Goal: Task Accomplishment & Management: Complete application form

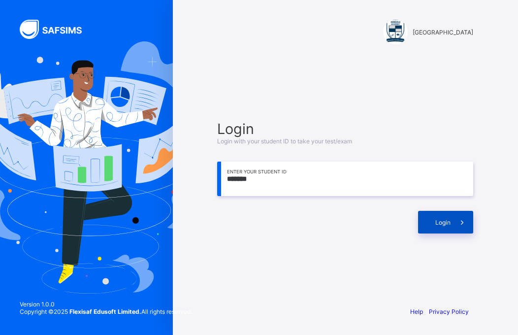
type input "*******"
click at [444, 224] on span "Login" at bounding box center [442, 222] width 15 height 7
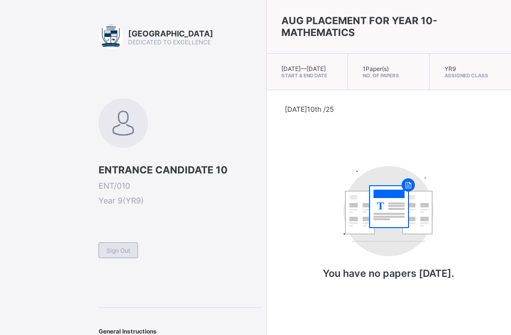
click at [114, 250] on span "Sign Out" at bounding box center [118, 250] width 24 height 7
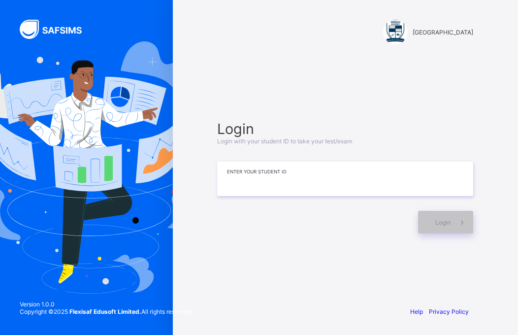
click at [293, 190] on input at bounding box center [345, 179] width 256 height 34
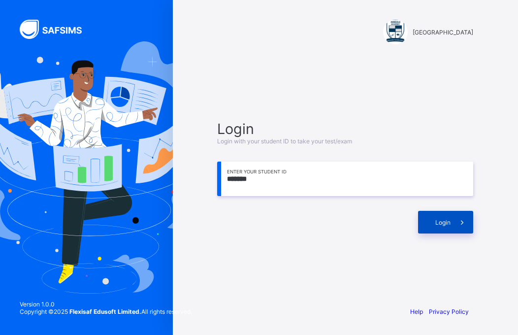
type input "*******"
click at [445, 222] on span "Login" at bounding box center [442, 222] width 15 height 7
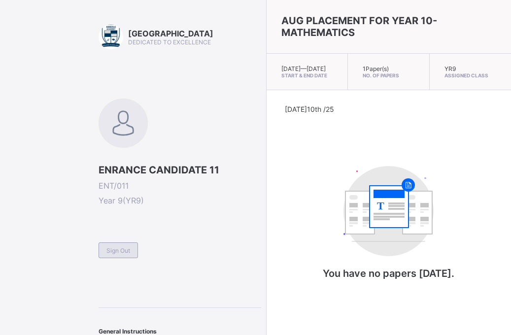
click at [120, 248] on span "Sign Out" at bounding box center [118, 250] width 24 height 7
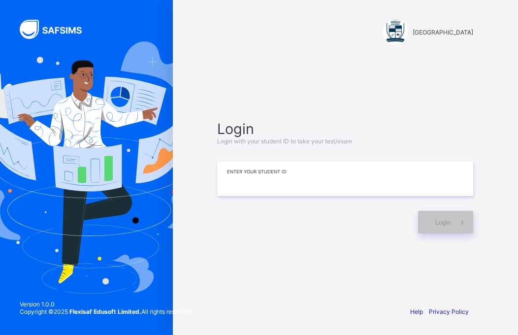
click at [298, 172] on input at bounding box center [345, 179] width 256 height 34
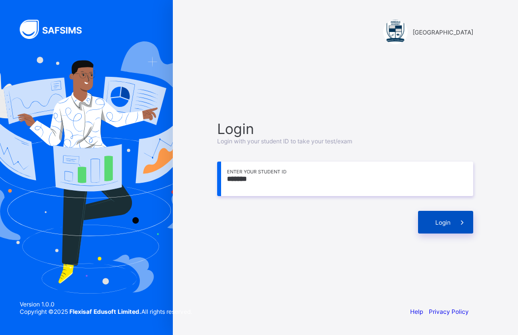
type input "*******"
click at [442, 221] on span "Login" at bounding box center [442, 222] width 15 height 7
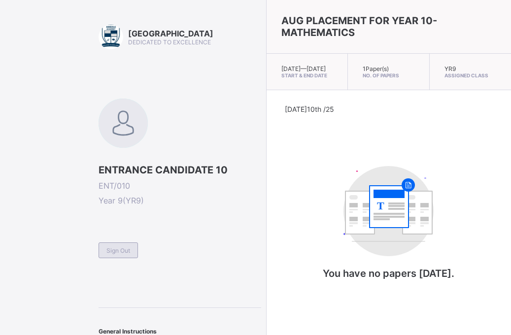
click at [123, 252] on span "Sign Out" at bounding box center [118, 250] width 24 height 7
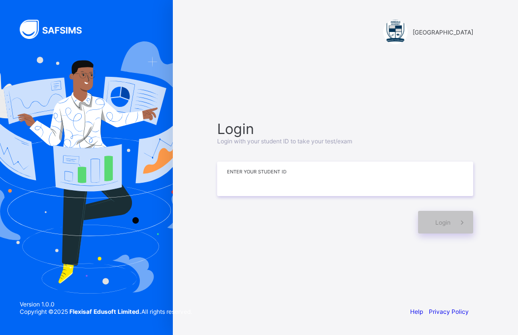
click at [254, 182] on input at bounding box center [345, 179] width 256 height 34
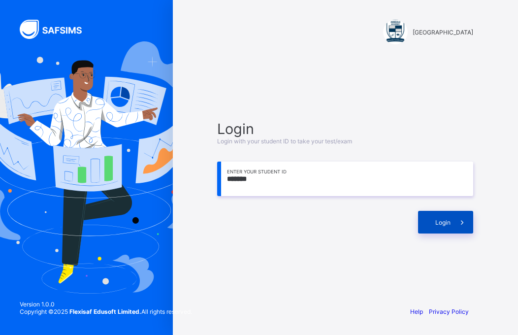
type input "*******"
click at [452, 219] on span at bounding box center [462, 222] width 23 height 23
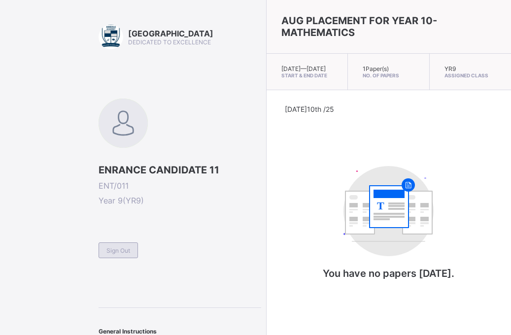
click at [117, 250] on span "Sign Out" at bounding box center [118, 250] width 24 height 7
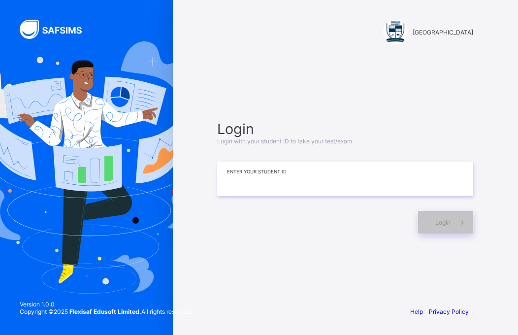
click at [286, 186] on input at bounding box center [345, 179] width 256 height 34
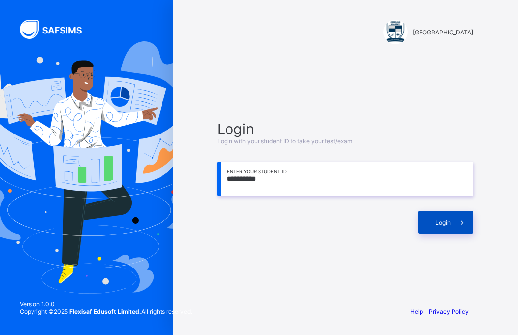
type input "**********"
click at [448, 222] on span "Login" at bounding box center [442, 222] width 15 height 7
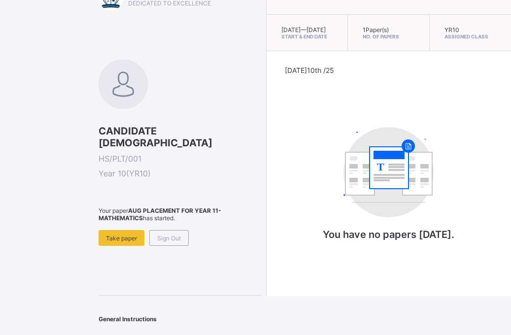
scroll to position [42, 0]
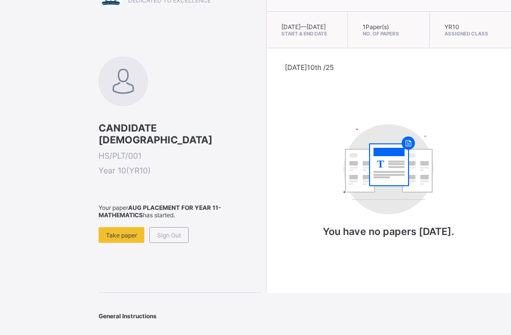
click at [160, 132] on span "CANDIDATE [DEMOGRAPHIC_DATA]" at bounding box center [180, 134] width 163 height 24
click at [122, 232] on span "Take paper" at bounding box center [121, 235] width 31 height 7
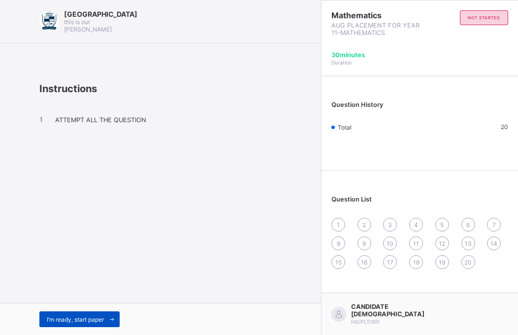
click at [86, 319] on span "I’m ready, start paper" at bounding box center [75, 319] width 57 height 7
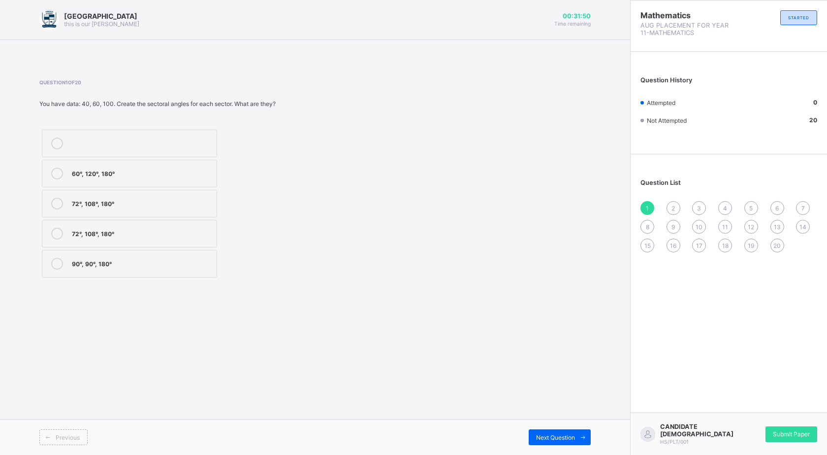
click at [63, 169] on div at bounding box center [57, 173] width 20 height 12
drag, startPoint x: 500, startPoint y: 96, endPoint x: 371, endPoint y: 168, distance: 147.5
click at [371, 168] on div "Question 1 of 20 You have data: 40, 60, 100. Create the sectoral angles for eac…" at bounding box center [315, 179] width 552 height 200
drag, startPoint x: 43, startPoint y: 99, endPoint x: 171, endPoint y: 129, distance: 131.9
click at [171, 129] on div "Question 1 of 20 You have data: 40, 60, 100. Create the sectoral angles for eac…" at bounding box center [189, 179] width 300 height 200
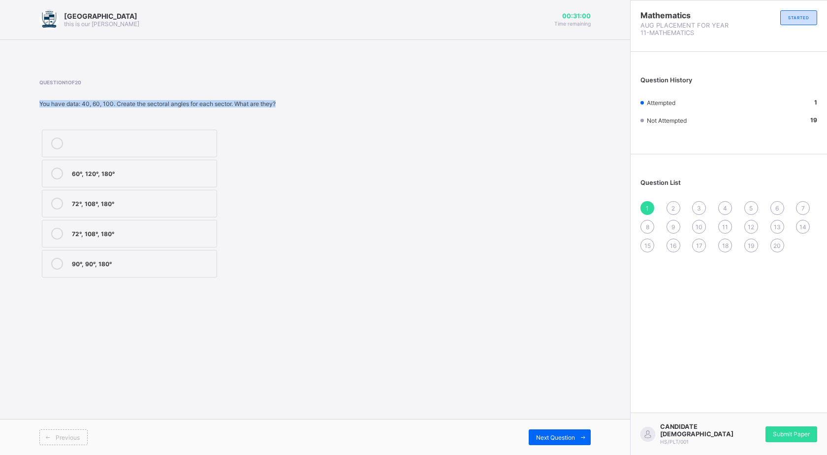
copy div "You have data: 40, 60, 100. Create the sectoral angles for each sector. What ar…"
drag, startPoint x: 406, startPoint y: 94, endPoint x: 317, endPoint y: 104, distance: 90.3
click at [317, 104] on div "You have data: 40, 60, 100. Create the sectoral angles for each sector. What ar…" at bounding box center [189, 103] width 300 height 7
click at [318, 38] on div "Arndale Academy this is our [PERSON_NAME] 00:29:53 Time remaining" at bounding box center [315, 20] width 630 height 40
drag, startPoint x: 304, startPoint y: 409, endPoint x: 542, endPoint y: 168, distance: 338.2
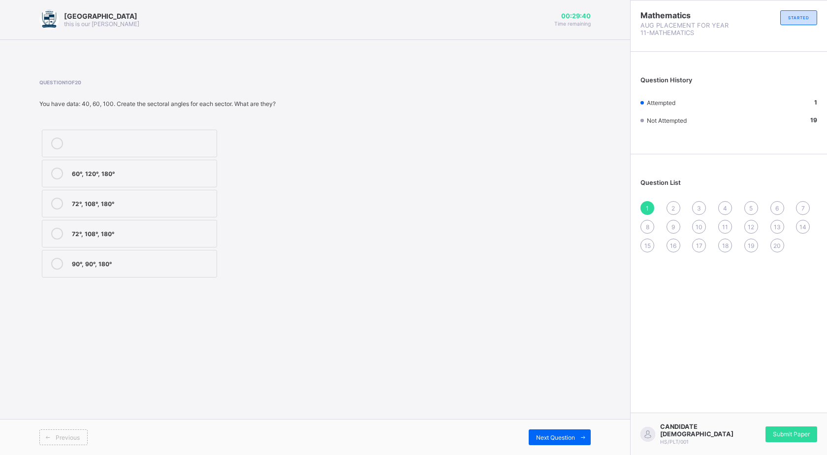
click at [518, 168] on div "Question 1 of 20 You have data: 40, 60, 100. Create the sectoral angles for eac…" at bounding box center [315, 179] width 552 height 200
drag, startPoint x: 522, startPoint y: 172, endPoint x: 366, endPoint y: -63, distance: 281.1
drag, startPoint x: 366, startPoint y: -63, endPoint x: 608, endPoint y: 115, distance: 299.8
drag, startPoint x: 286, startPoint y: 29, endPoint x: 194, endPoint y: 49, distance: 94.4
click at [426, 45] on span at bounding box center [315, 52] width 630 height 25
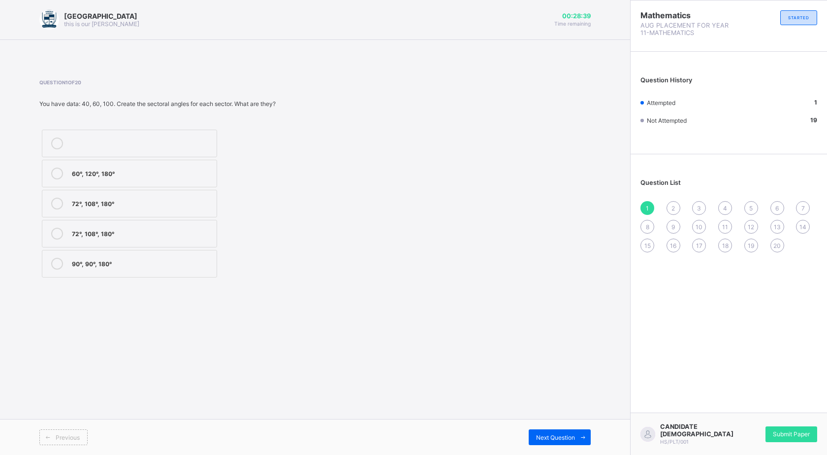
drag, startPoint x: 539, startPoint y: 50, endPoint x: 538, endPoint y: 55, distance: 5.0
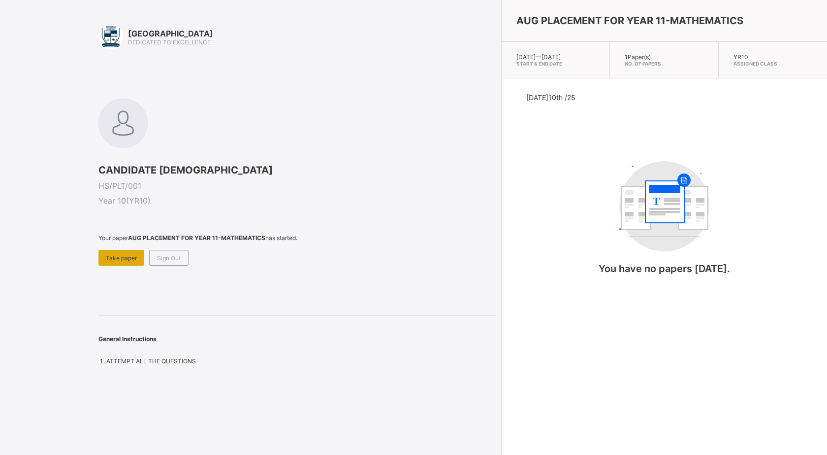
click at [118, 254] on span "Take paper" at bounding box center [121, 257] width 31 height 7
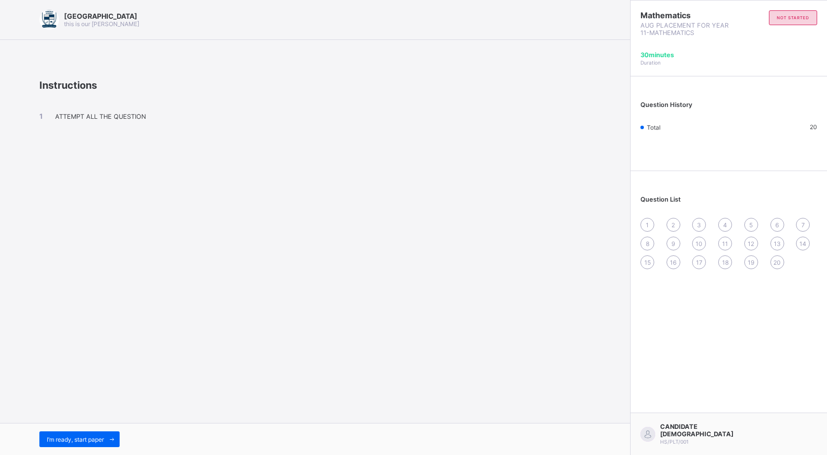
click at [78, 115] on span "ATTEMPT ALL THE QUESTION" at bounding box center [100, 116] width 91 height 7
click at [84, 121] on div "ATTEMPT ALL THE QUESTION" at bounding box center [315, 124] width 552 height 67
drag, startPoint x: 83, startPoint y: 121, endPoint x: 82, endPoint y: 115, distance: 5.4
click at [83, 117] on div "ATTEMPT ALL THE QUESTION" at bounding box center [315, 124] width 552 height 67
click at [82, 115] on span "ATTEMPT ALL THE QUESTION" at bounding box center [100, 116] width 91 height 7
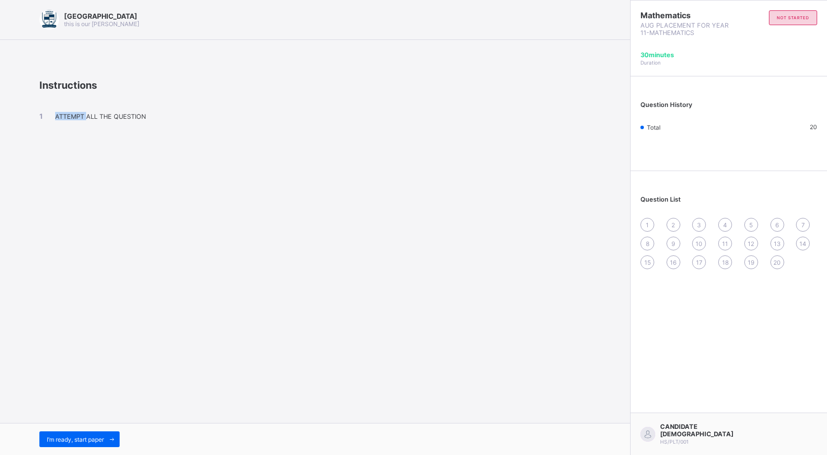
click at [82, 114] on span "ATTEMPT ALL THE QUESTION" at bounding box center [100, 116] width 91 height 7
drag, startPoint x: 105, startPoint y: 121, endPoint x: 101, endPoint y: 108, distance: 13.9
drag, startPoint x: 101, startPoint y: 108, endPoint x: 81, endPoint y: 107, distance: 20.2
drag, startPoint x: 81, startPoint y: 107, endPoint x: 72, endPoint y: 120, distance: 16.3
click at [72, 120] on div "ATTEMPT ALL THE QUESTION" at bounding box center [315, 124] width 552 height 67
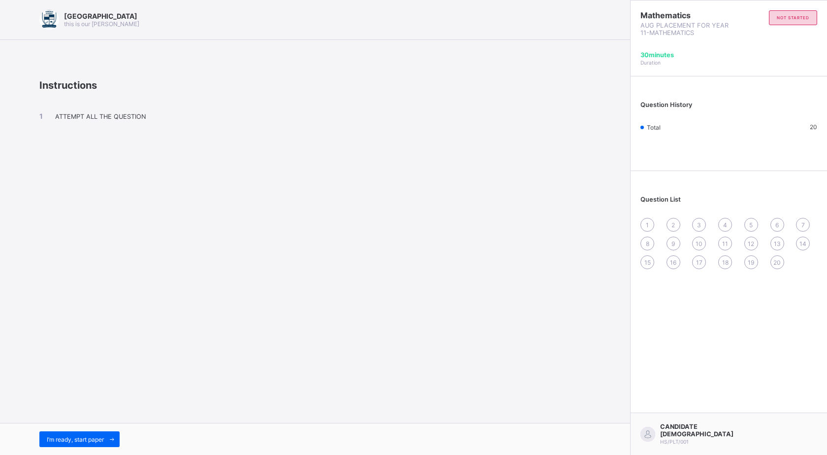
click at [67, 117] on span "ATTEMPT ALL THE QUESTION" at bounding box center [100, 116] width 91 height 7
click at [65, 116] on span "ATTEMPT ALL THE QUESTION" at bounding box center [100, 116] width 91 height 7
click at [113, 127] on div "ATTEMPT ALL THE QUESTION" at bounding box center [315, 124] width 552 height 67
click at [124, 104] on div "ATTEMPT ALL THE QUESTION" at bounding box center [315, 124] width 552 height 67
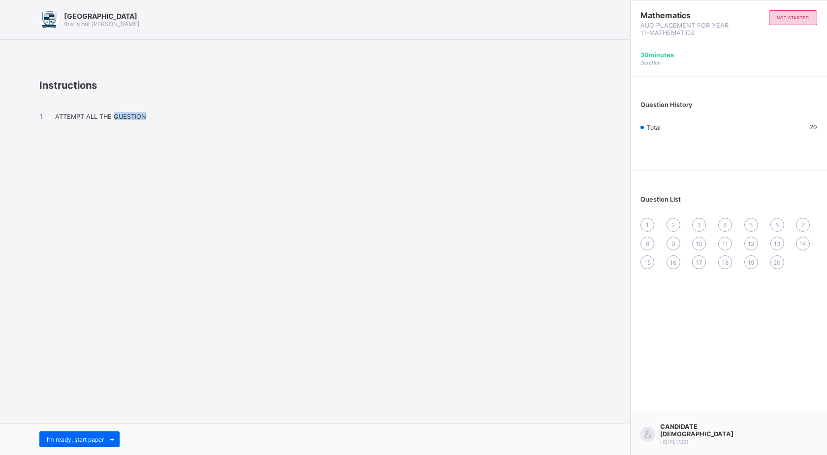
click at [124, 107] on div "ATTEMPT ALL THE QUESTION" at bounding box center [315, 124] width 552 height 67
drag, startPoint x: 124, startPoint y: 114, endPoint x: 371, endPoint y: 167, distance: 252.8
drag, startPoint x: 371, startPoint y: 167, endPoint x: 66, endPoint y: 13, distance: 341.7
click at [66, 13] on span "[GEOGRAPHIC_DATA]" at bounding box center [101, 16] width 75 height 8
drag, startPoint x: 827, startPoint y: 382, endPoint x: 671, endPoint y: 385, distance: 155.7
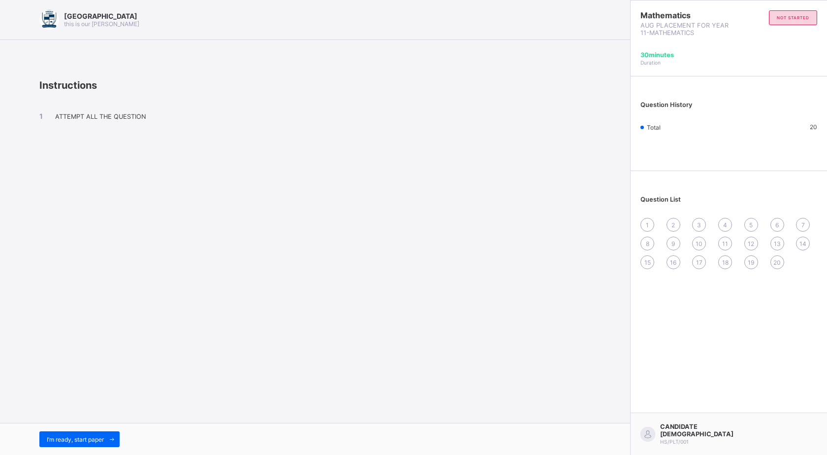
drag, startPoint x: 409, startPoint y: 171, endPoint x: 415, endPoint y: 181, distance: 11.5
click at [415, 181] on div "Arndale Academy this is our [PERSON_NAME] Instructions ATTEMPT ALL THE QUESTION…" at bounding box center [315, 227] width 630 height 455
click at [397, 228] on div "Arndale Academy this is our [PERSON_NAME] Instructions ATTEMPT ALL THE QUESTION…" at bounding box center [315, 227] width 630 height 455
click at [397, 229] on div "Arndale Academy this is our [PERSON_NAME] Instructions ATTEMPT ALL THE QUESTION…" at bounding box center [315, 227] width 630 height 455
click at [395, 227] on div "Arndale Academy this is our [PERSON_NAME] Instructions ATTEMPT ALL THE QUESTION…" at bounding box center [315, 227] width 630 height 455
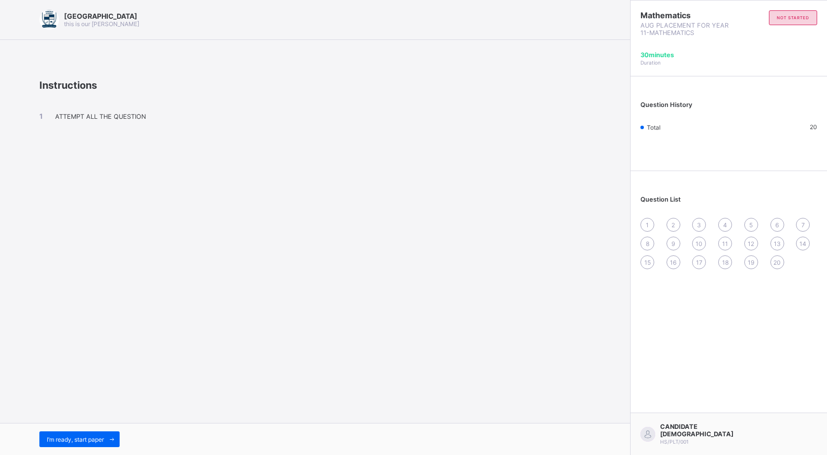
click at [393, 229] on div "Arndale Academy this is our [PERSON_NAME] Instructions ATTEMPT ALL THE QUESTION…" at bounding box center [315, 227] width 630 height 455
drag, startPoint x: 731, startPoint y: 266, endPoint x: 827, endPoint y: 241, distance: 98.8
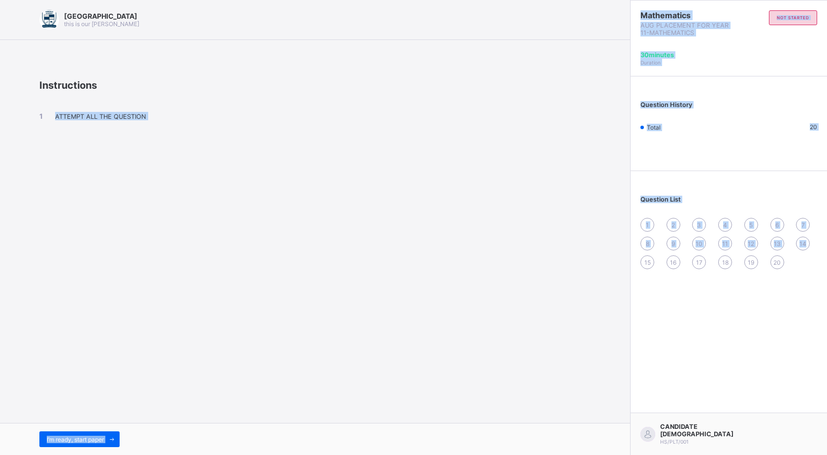
drag, startPoint x: 827, startPoint y: 241, endPoint x: 0, endPoint y: 345, distance: 833.6
click at [518, 280] on div "Arndale Academy this is our [PERSON_NAME] Instructions ATTEMPT ALL THE QUESTION…" at bounding box center [413, 227] width 827 height 455
drag, startPoint x: 372, startPoint y: 312, endPoint x: 370, endPoint y: 300, distance: 12.1
drag, startPoint x: 370, startPoint y: 300, endPoint x: 294, endPoint y: 217, distance: 112.6
drag, startPoint x: 294, startPoint y: 217, endPoint x: 541, endPoint y: 136, distance: 260.1
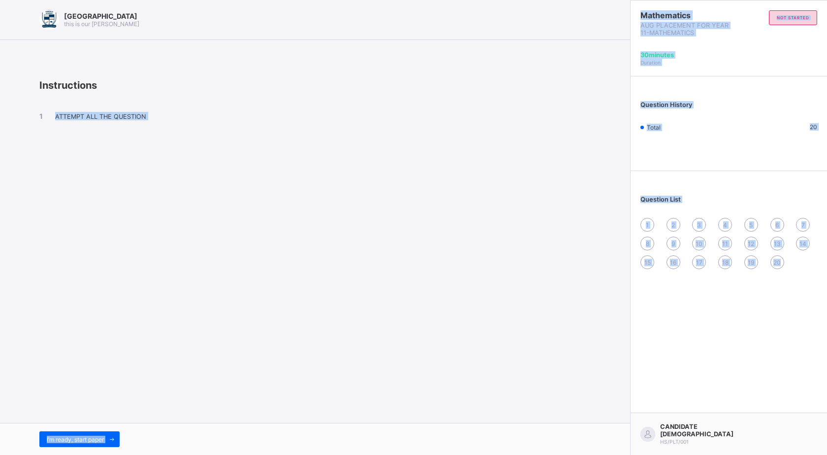
drag, startPoint x: 541, startPoint y: 136, endPoint x: 304, endPoint y: 113, distance: 238.6
click at [304, 113] on li "ATTEMPT ALL THE QUESTION" at bounding box center [315, 116] width 552 height 8
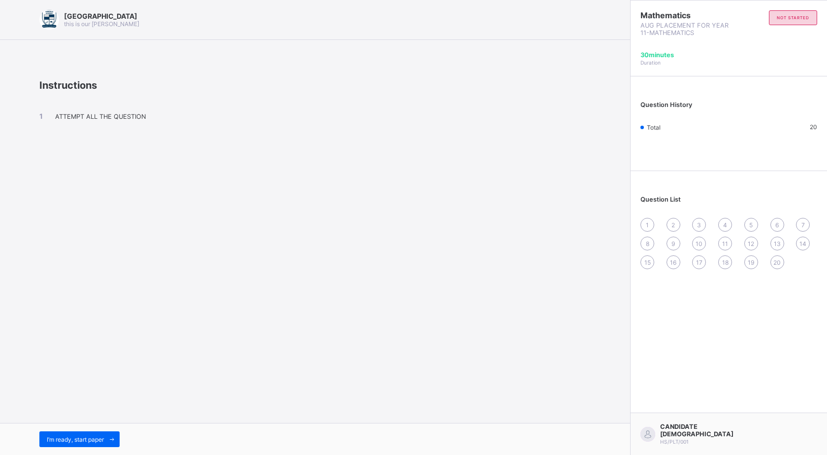
drag, startPoint x: 74, startPoint y: 114, endPoint x: 77, endPoint y: 126, distance: 12.1
click at [77, 126] on div "ATTEMPT ALL THE QUESTION" at bounding box center [315, 124] width 552 height 67
click at [24, 43] on span at bounding box center [315, 52] width 630 height 25
drag, startPoint x: 314, startPoint y: 129, endPoint x: 318, endPoint y: 139, distance: 11.5
drag, startPoint x: 318, startPoint y: 140, endPoint x: 318, endPoint y: 95, distance: 45.3
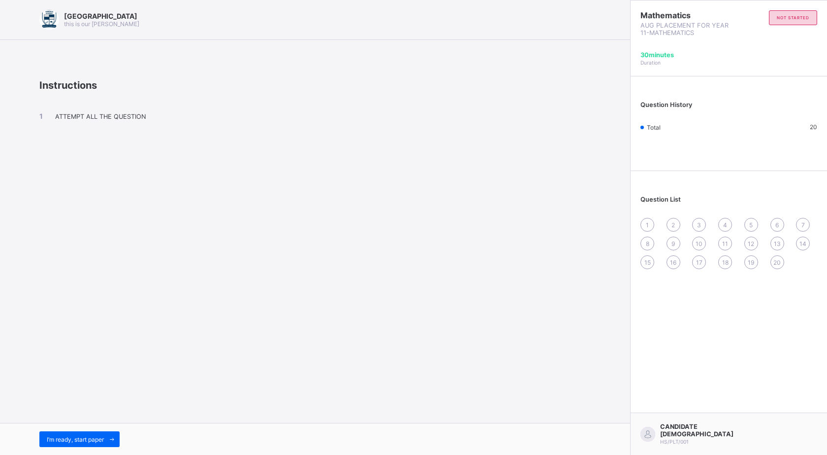
click at [318, 95] on div "ATTEMPT ALL THE QUESTION" at bounding box center [315, 124] width 552 height 67
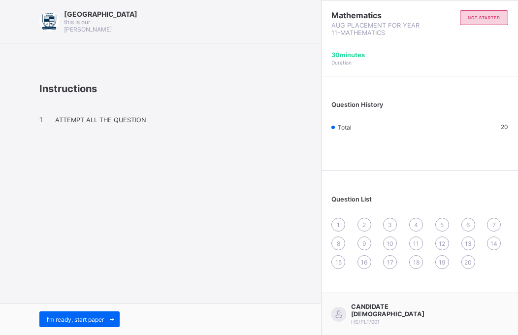
click at [89, 116] on span "ATTEMPT ALL THE QUESTION" at bounding box center [100, 119] width 91 height 7
click at [90, 116] on span "ATTEMPT ALL THE QUESTION" at bounding box center [100, 119] width 91 height 7
click at [62, 314] on div "I’m ready, start paper" at bounding box center [79, 319] width 80 height 16
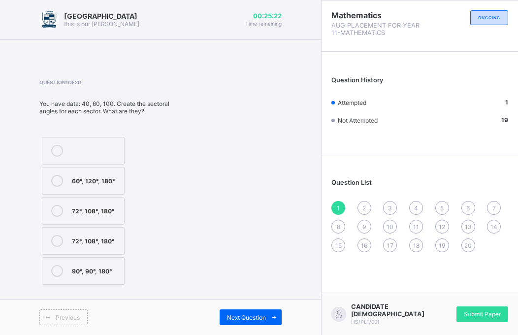
click at [72, 183] on div "60°, 120°, 180°" at bounding box center [95, 180] width 47 height 10
click at [244, 317] on span "Next Question" at bounding box center [246, 317] width 39 height 7
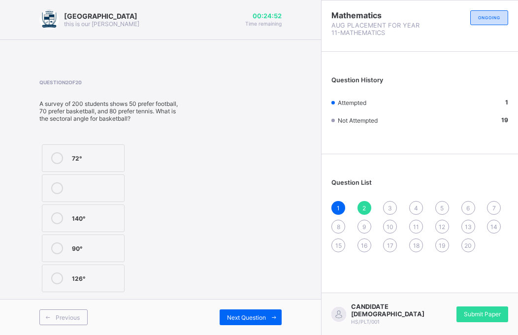
drag, startPoint x: 41, startPoint y: 102, endPoint x: 41, endPoint y: 110, distance: 8.4
drag, startPoint x: 41, startPoint y: 110, endPoint x: 34, endPoint y: 100, distance: 12.3
drag, startPoint x: 34, startPoint y: 100, endPoint x: 47, endPoint y: 105, distance: 14.0
drag, startPoint x: 47, startPoint y: 105, endPoint x: 38, endPoint y: 102, distance: 9.7
drag, startPoint x: 38, startPoint y: 102, endPoint x: 34, endPoint y: 97, distance: 7.1
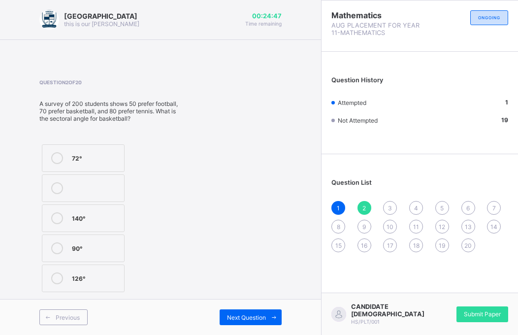
drag, startPoint x: 34, startPoint y: 97, endPoint x: 185, endPoint y: 89, distance: 151.4
drag, startPoint x: 185, startPoint y: 89, endPoint x: 76, endPoint y: 106, distance: 110.6
drag, startPoint x: 76, startPoint y: 106, endPoint x: 60, endPoint y: 90, distance: 22.6
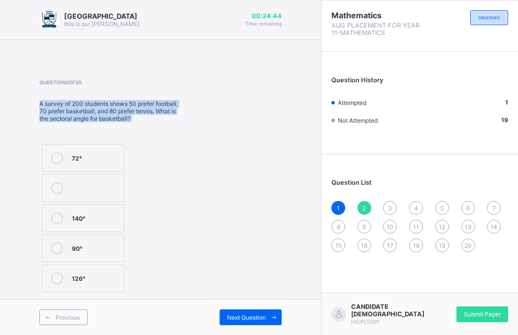
drag, startPoint x: 60, startPoint y: 90, endPoint x: 70, endPoint y: 141, distance: 51.9
click at [70, 141] on div "Question 2 of 20 A survey of 200 students shows 50 prefer football, 70 prefer b…" at bounding box center [112, 186] width 146 height 215
copy div "A survey of 200 students shows 50 prefer football, 70 prefer basketball, and 80…"
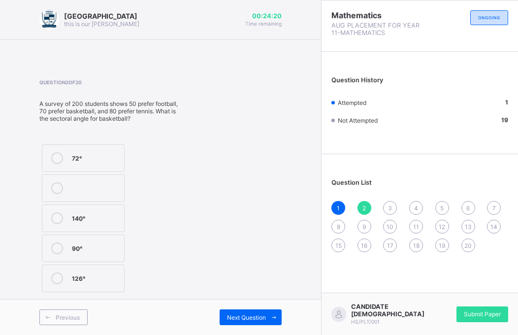
drag, startPoint x: 241, startPoint y: 172, endPoint x: 55, endPoint y: 277, distance: 213.9
click at [55, 277] on icon at bounding box center [57, 278] width 12 height 12
click at [251, 315] on span "Next Question" at bounding box center [246, 317] width 39 height 7
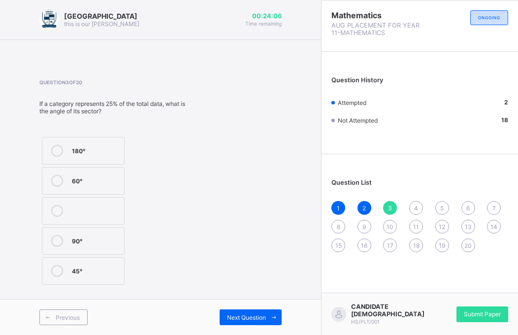
click at [60, 246] on icon at bounding box center [57, 241] width 12 height 12
click at [249, 312] on div "Next Question" at bounding box center [251, 317] width 62 height 16
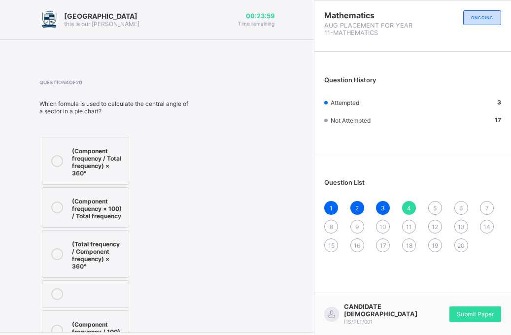
drag, startPoint x: 37, startPoint y: 101, endPoint x: 34, endPoint y: 107, distance: 7.3
drag, startPoint x: 34, startPoint y: 107, endPoint x: 45, endPoint y: 97, distance: 15.0
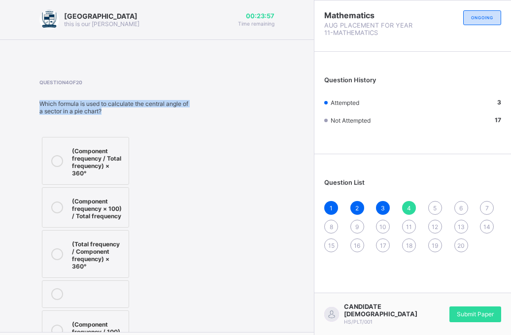
drag, startPoint x: 45, startPoint y: 97, endPoint x: 68, endPoint y: 116, distance: 30.2
click at [68, 116] on div "Question 4 of 20 Which formula is used to calculate the central angle of a sect…" at bounding box center [115, 216] width 153 height 274
copy div "Which formula is used to calculate the central angle of a sector in a pie chart?"
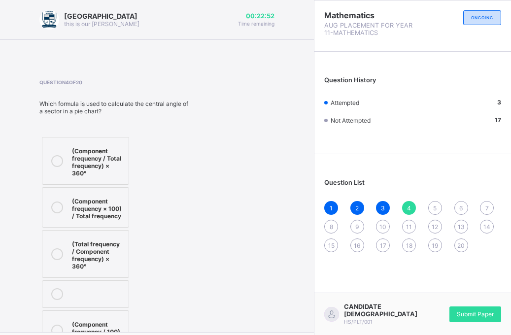
click at [57, 248] on icon at bounding box center [57, 254] width 12 height 12
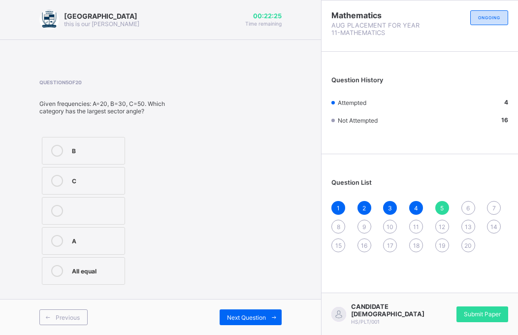
click at [54, 186] on icon at bounding box center [57, 181] width 12 height 12
click at [58, 181] on icon at bounding box center [57, 181] width 12 height 12
click at [241, 317] on span "Next Question" at bounding box center [246, 317] width 39 height 7
click at [84, 147] on div "25%" at bounding box center [95, 150] width 47 height 10
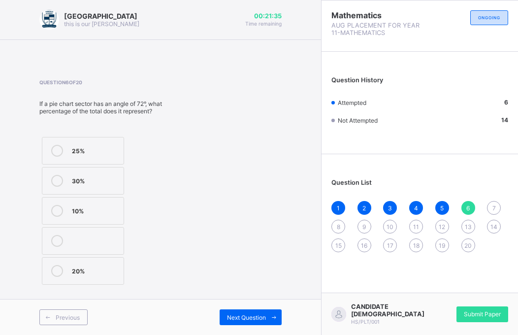
click at [74, 183] on div "30%" at bounding box center [95, 180] width 47 height 10
click at [234, 315] on span "Next Question" at bounding box center [246, 317] width 39 height 7
click at [67, 207] on label "2" at bounding box center [82, 211] width 80 height 28
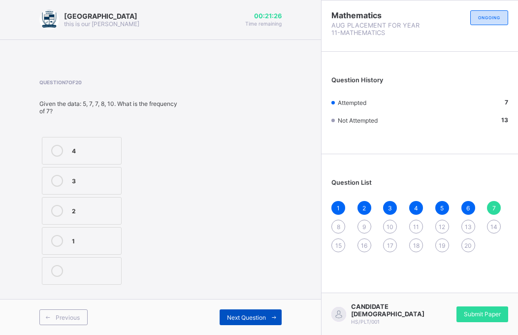
click at [240, 312] on div "Next Question" at bounding box center [251, 317] width 62 height 16
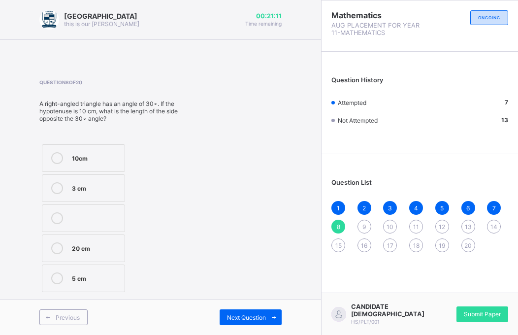
click at [75, 187] on div "3 cm" at bounding box center [96, 187] width 48 height 10
click at [249, 319] on span "Next Question" at bounding box center [246, 317] width 39 height 7
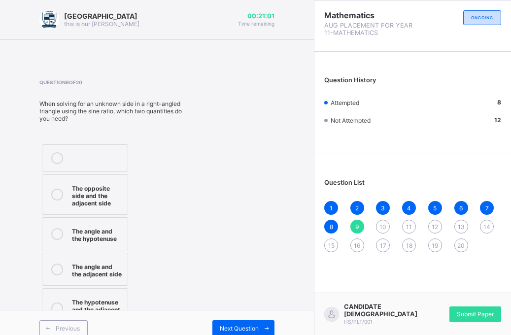
click at [61, 191] on icon at bounding box center [57, 195] width 12 height 12
click at [232, 323] on div "Next Question" at bounding box center [243, 328] width 62 height 16
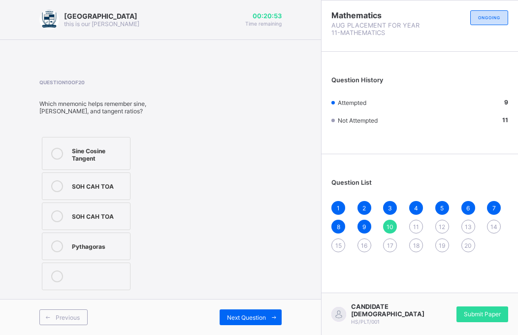
click at [88, 192] on label "SOH CAH TOA" at bounding box center [86, 186] width 89 height 28
drag, startPoint x: 253, startPoint y: 316, endPoint x: 252, endPoint y: 324, distance: 7.9
click at [253, 319] on span "Next Question" at bounding box center [246, 317] width 39 height 7
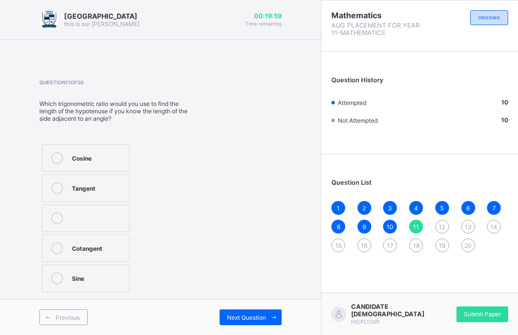
click at [58, 186] on icon at bounding box center [57, 188] width 12 height 12
click at [252, 314] on span "Next Question" at bounding box center [246, 317] width 39 height 7
click at [66, 227] on label "12 cm" at bounding box center [82, 218] width 81 height 28
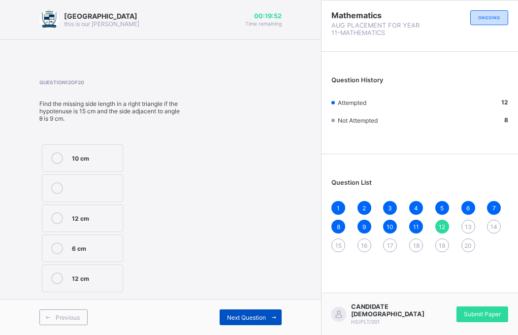
click at [251, 312] on div "Next Question" at bounding box center [251, 317] width 62 height 16
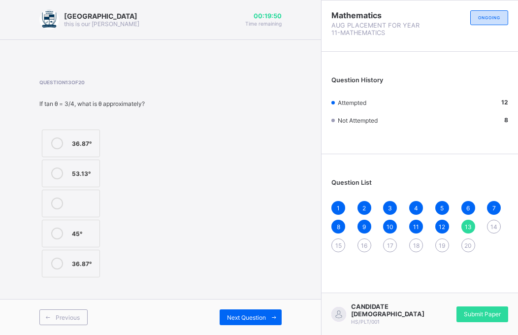
click at [63, 174] on div at bounding box center [57, 173] width 20 height 12
click at [240, 315] on span "Next Question" at bounding box center [246, 317] width 39 height 7
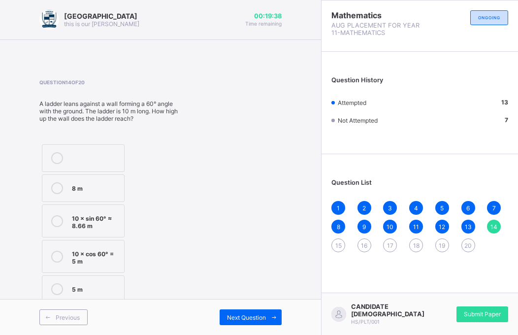
click at [51, 221] on div at bounding box center [57, 220] width 20 height 17
click at [249, 315] on span "Next Question" at bounding box center [246, 317] width 39 height 7
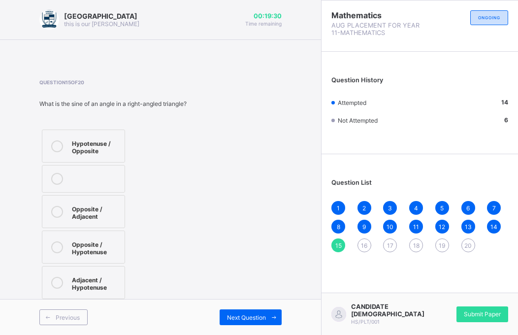
click at [76, 247] on div "Opposite / Hypotenuse" at bounding box center [96, 246] width 48 height 17
click at [259, 319] on span "Next Question" at bounding box center [246, 317] width 39 height 7
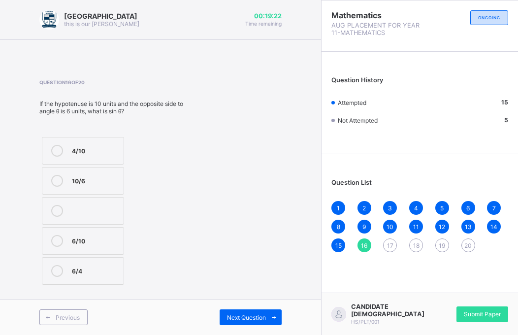
click at [55, 172] on label "10/6" at bounding box center [83, 181] width 82 height 28
click at [227, 320] on span "Next Question" at bounding box center [246, 317] width 39 height 7
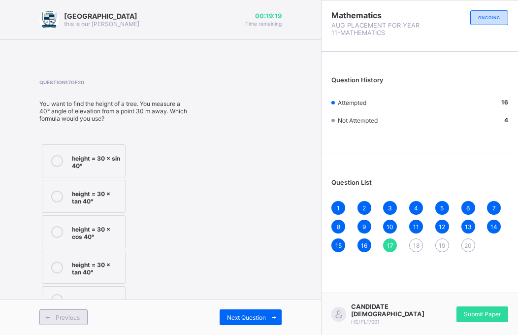
click at [62, 317] on span "Previous" at bounding box center [68, 317] width 24 height 7
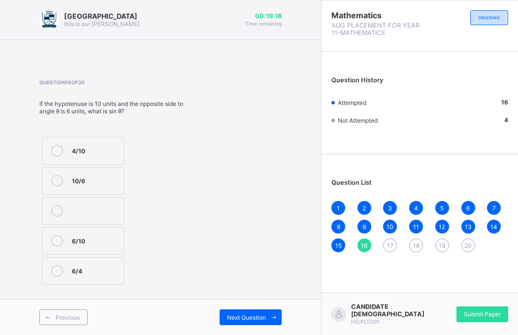
drag, startPoint x: 87, startPoint y: 240, endPoint x: 127, endPoint y: 257, distance: 43.5
click at [87, 241] on div "6/10" at bounding box center [95, 240] width 47 height 10
click at [241, 307] on div "Previous Next Question" at bounding box center [160, 317] width 321 height 36
click at [236, 320] on span "Next Question" at bounding box center [246, 317] width 39 height 7
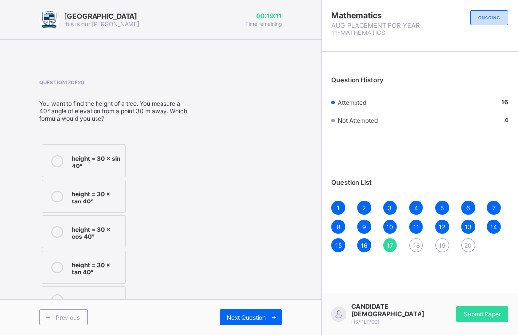
click at [63, 161] on icon at bounding box center [57, 161] width 12 height 12
click at [67, 233] on label "height = 30 × cos 40°" at bounding box center [84, 231] width 84 height 33
click at [244, 312] on div "Next Question" at bounding box center [251, 317] width 62 height 16
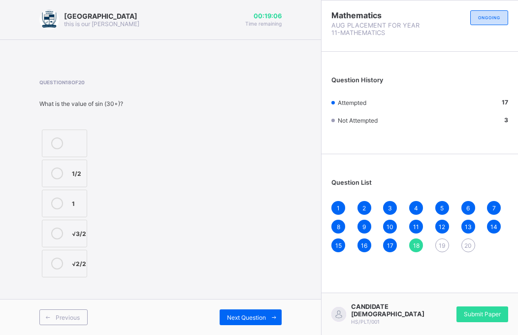
drag, startPoint x: 72, startPoint y: 235, endPoint x: 126, endPoint y: 258, distance: 57.8
click at [75, 238] on div "√3/2" at bounding box center [79, 234] width 14 height 12
click at [62, 230] on div at bounding box center [57, 234] width 20 height 12
click at [241, 322] on div "Next Question" at bounding box center [251, 317] width 62 height 16
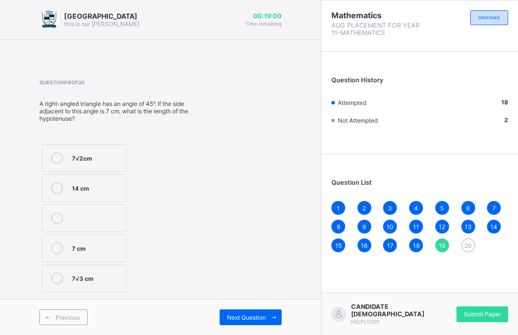
drag, startPoint x: 58, startPoint y: 187, endPoint x: 59, endPoint y: 207, distance: 20.2
click at [58, 193] on icon at bounding box center [57, 188] width 12 height 12
click at [253, 316] on span "Next Question" at bounding box center [246, 317] width 39 height 7
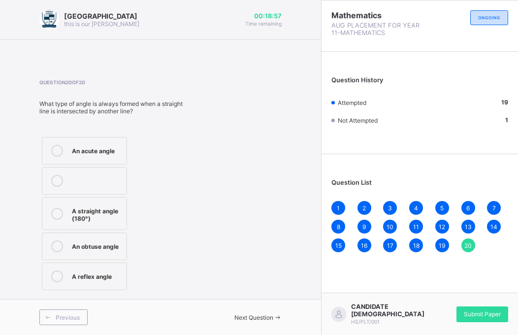
click at [69, 158] on label "An acute angle" at bounding box center [84, 151] width 85 height 28
click at [91, 202] on label "A straight angle (180°)" at bounding box center [84, 213] width 85 height 33
drag, startPoint x: 245, startPoint y: 316, endPoint x: 257, endPoint y: 313, distance: 12.6
click at [246, 316] on span "Next Question" at bounding box center [253, 317] width 39 height 7
click at [471, 313] on div "Submit Paper" at bounding box center [483, 314] width 52 height 16
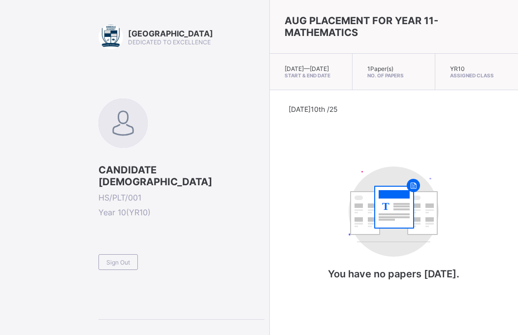
click at [353, 71] on div "1 Paper(s) No. of Papers" at bounding box center [394, 72] width 83 height 36
click at [395, 77] on div "1 Paper(s) No. of Papers" at bounding box center [394, 72] width 83 height 36
drag, startPoint x: 494, startPoint y: 82, endPoint x: 488, endPoint y: 86, distance: 6.7
drag, startPoint x: 488, startPoint y: 86, endPoint x: 441, endPoint y: 74, distance: 48.9
click at [441, 74] on div "YR10 Assigned Class" at bounding box center [476, 72] width 83 height 36
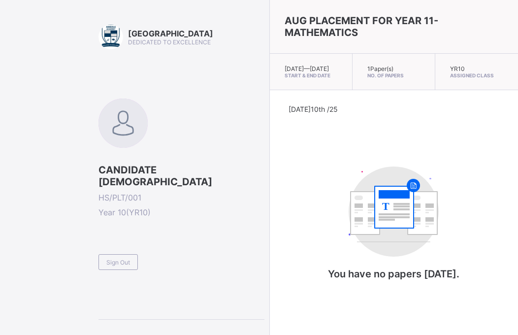
drag, startPoint x: 478, startPoint y: 323, endPoint x: 495, endPoint y: 340, distance: 24.1
click at [118, 259] on span "Sign Out" at bounding box center [118, 262] width 24 height 7
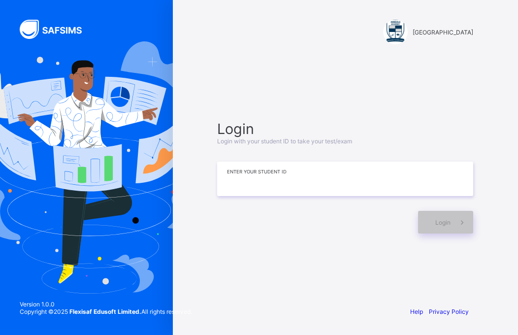
click at [283, 189] on input at bounding box center [345, 179] width 256 height 34
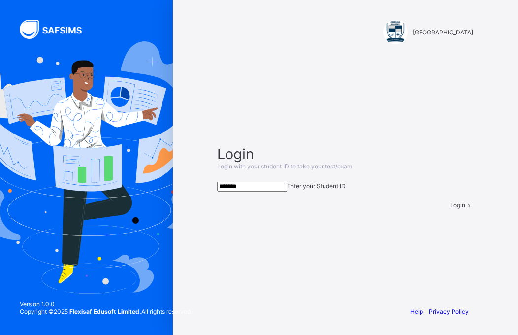
type input "*******"
click at [465, 209] on span at bounding box center [469, 204] width 8 height 7
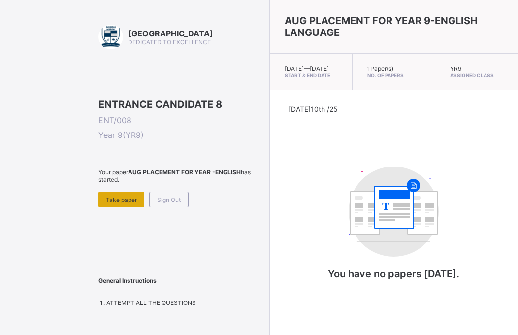
click at [128, 203] on span "Take paper" at bounding box center [121, 199] width 31 height 7
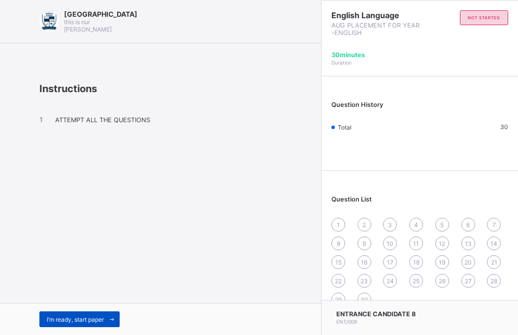
click at [82, 318] on span "I’m ready, start paper" at bounding box center [75, 319] width 57 height 7
click at [68, 322] on span "I’m ready, start paper" at bounding box center [75, 319] width 57 height 7
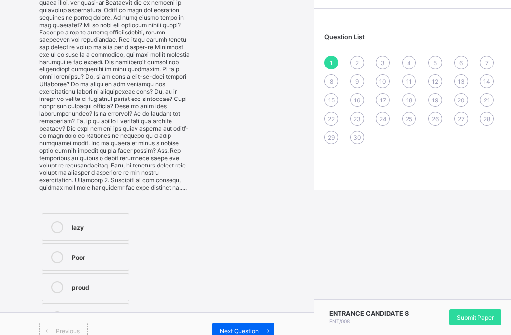
scroll to position [151, 0]
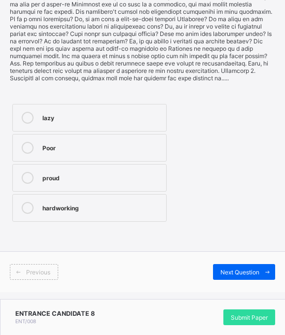
click at [21, 148] on div at bounding box center [28, 148] width 20 height 12
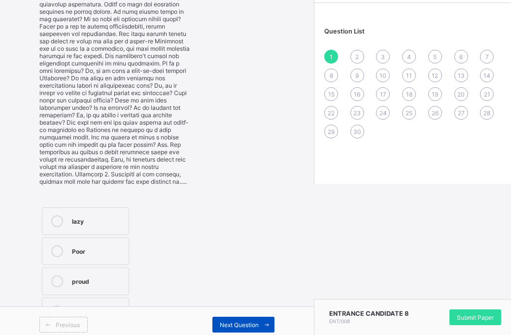
click at [246, 321] on span "Next Question" at bounding box center [239, 324] width 39 height 7
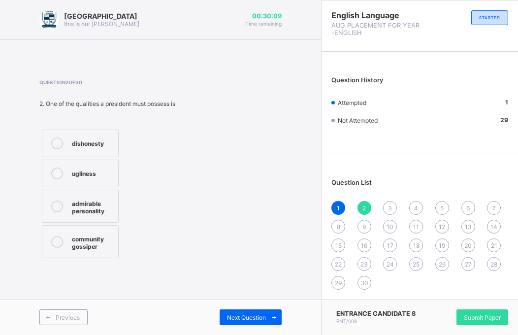
click at [42, 104] on div "2. One of the qualities a president must possess is" at bounding box center [107, 103] width 136 height 7
click at [56, 210] on icon at bounding box center [57, 206] width 12 height 12
click at [250, 314] on span "Next Question" at bounding box center [246, 317] width 39 height 7
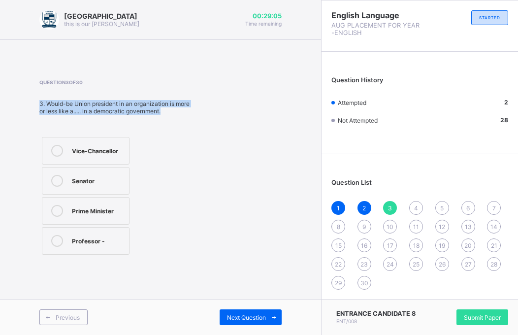
drag, startPoint x: 35, startPoint y: 102, endPoint x: 62, endPoint y: 137, distance: 44.6
click at [62, 138] on div "Arndale Academy this is our motton 00:29:05 Time remaining Question 3 of 30 3. …" at bounding box center [160, 167] width 321 height 335
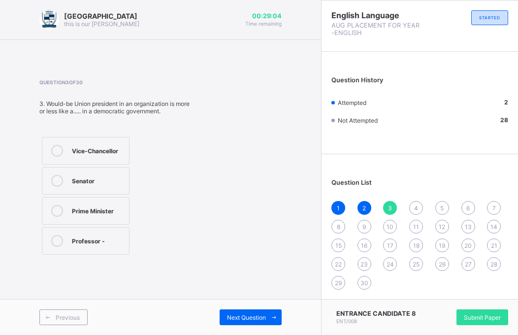
drag, startPoint x: 263, startPoint y: 99, endPoint x: 272, endPoint y: 83, distance: 18.3
click at [56, 215] on icon at bounding box center [57, 211] width 12 height 12
click at [249, 318] on span "Next Question" at bounding box center [246, 317] width 39 height 7
drag, startPoint x: 99, startPoint y: 248, endPoint x: 124, endPoint y: 261, distance: 28.6
click at [99, 249] on label "eloquent" at bounding box center [85, 241] width 86 height 28
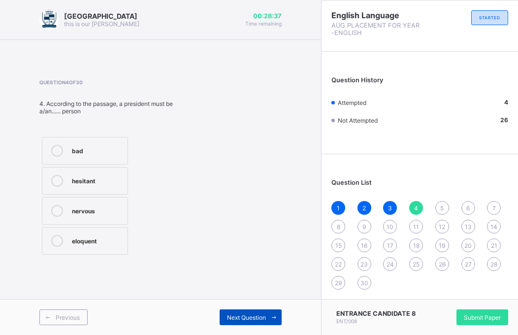
drag, startPoint x: 244, startPoint y: 319, endPoint x: 240, endPoint y: 310, distance: 9.7
click at [245, 316] on span "Next Question" at bounding box center [246, 317] width 39 height 7
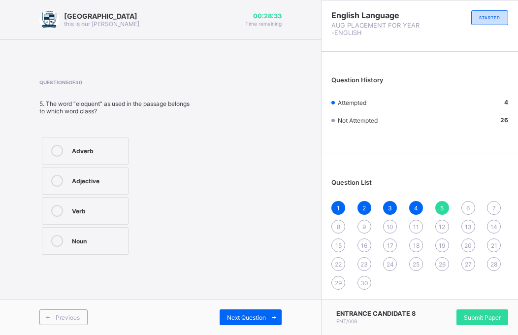
click at [75, 182] on div "Adjective" at bounding box center [97, 180] width 51 height 10
click at [239, 312] on div "Next Question" at bounding box center [251, 317] width 62 height 16
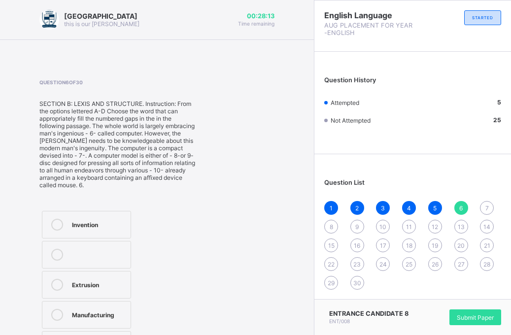
click at [50, 217] on label "Invention" at bounding box center [86, 225] width 89 height 28
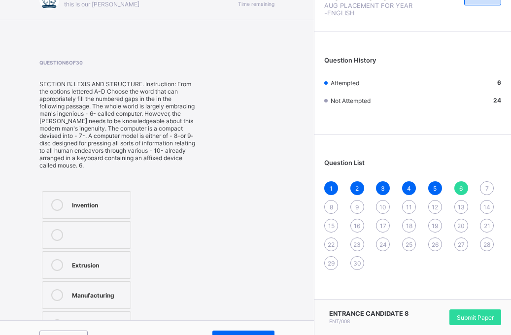
scroll to position [41, 0]
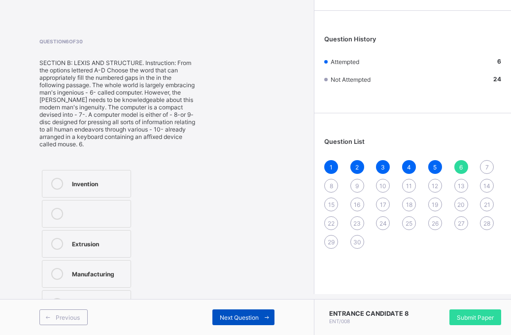
click at [238, 313] on div "Next Question" at bounding box center [243, 317] width 62 height 16
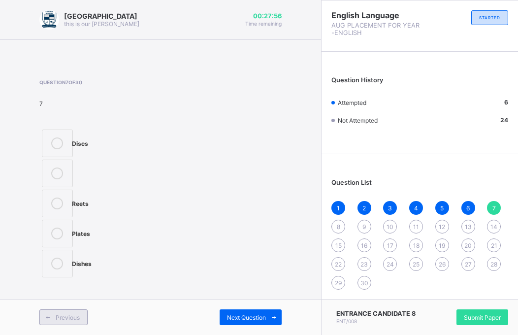
click at [58, 318] on span "Previous" at bounding box center [68, 317] width 24 height 7
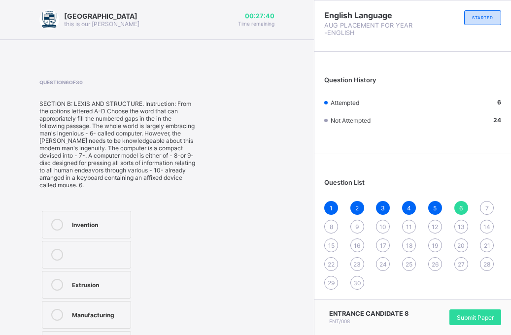
scroll to position [22, 0]
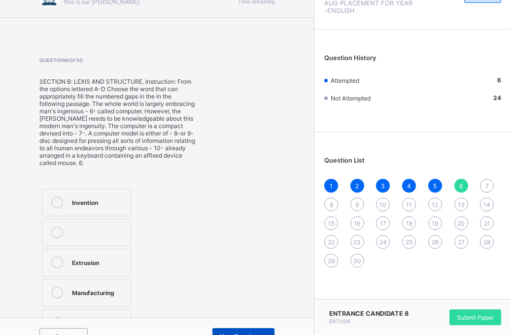
click at [250, 330] on div "Next Question" at bounding box center [243, 336] width 62 height 16
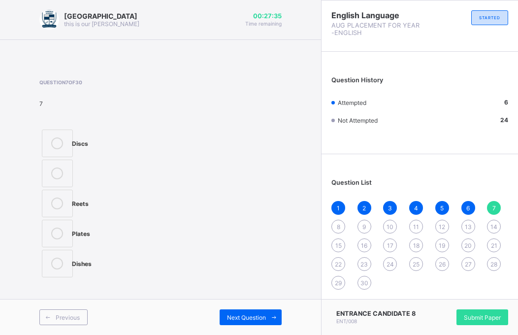
click at [51, 234] on div at bounding box center [57, 234] width 20 height 12
click at [60, 202] on icon at bounding box center [57, 204] width 12 height 12
drag, startPoint x: 234, startPoint y: 317, endPoint x: 225, endPoint y: 332, distance: 17.5
click at [236, 318] on span "Next Question" at bounding box center [246, 317] width 39 height 7
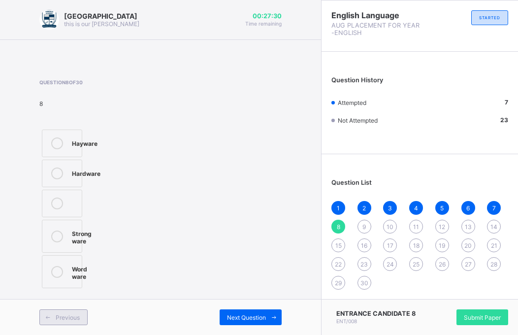
click at [77, 318] on span "Previous" at bounding box center [68, 317] width 24 height 7
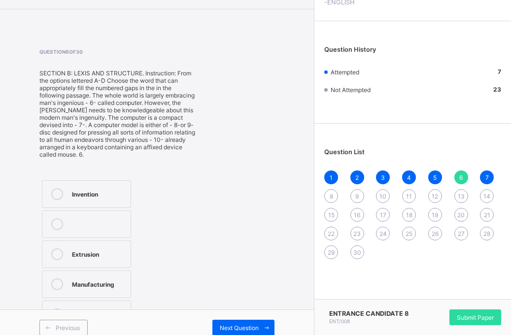
scroll to position [33, 0]
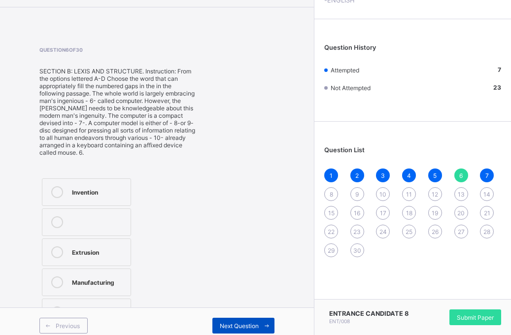
click at [256, 326] on span "Next Question" at bounding box center [239, 325] width 39 height 7
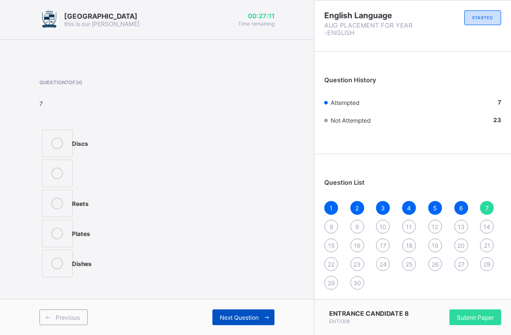
scroll to position [0, 0]
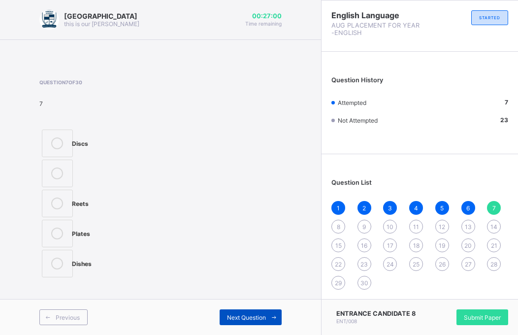
click at [251, 318] on span "Next Question" at bounding box center [246, 317] width 39 height 7
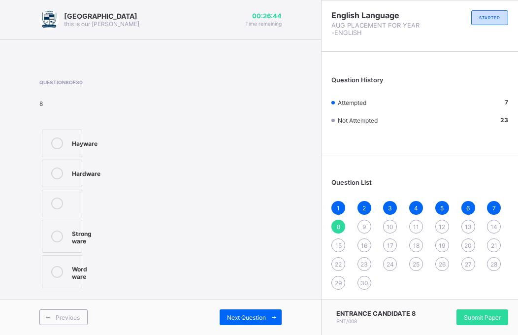
click at [53, 171] on icon at bounding box center [57, 173] width 12 height 12
click at [233, 315] on span "Next Question" at bounding box center [246, 317] width 39 height 7
click at [59, 202] on icon at bounding box center [57, 204] width 12 height 12
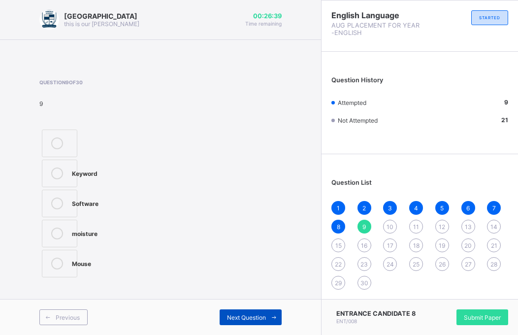
click at [256, 315] on span "Next Question" at bounding box center [246, 317] width 39 height 7
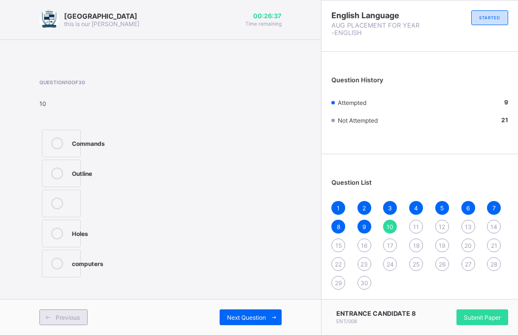
click at [62, 314] on span "Previous" at bounding box center [68, 317] width 24 height 7
click at [62, 319] on span "Previous" at bounding box center [68, 317] width 24 height 7
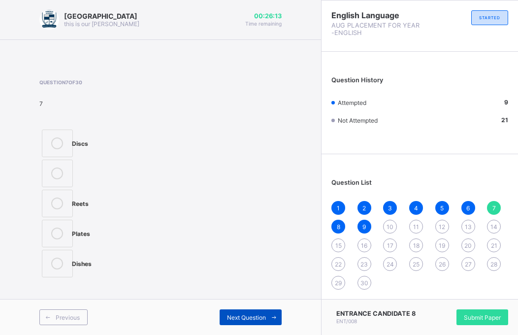
click at [263, 315] on span "Next Question" at bounding box center [246, 317] width 39 height 7
click at [257, 318] on span "Next Question" at bounding box center [246, 317] width 39 height 7
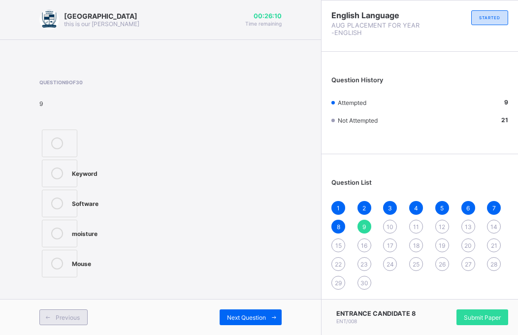
click at [67, 314] on span "Previous" at bounding box center [68, 317] width 24 height 7
click at [67, 315] on span "Previous" at bounding box center [68, 317] width 24 height 7
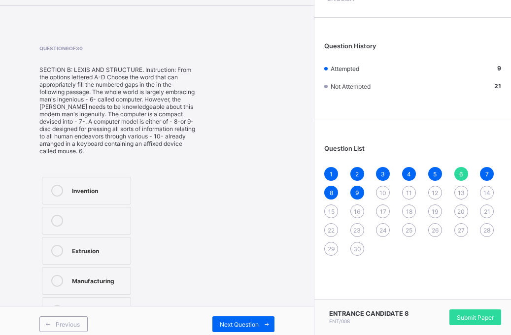
scroll to position [40, 0]
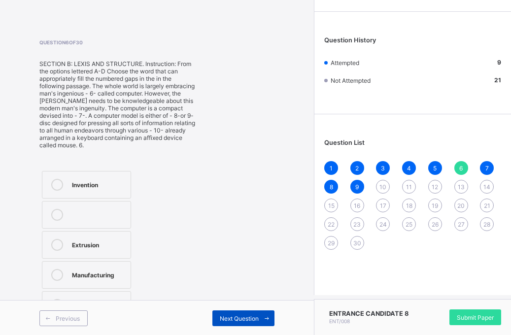
click at [254, 317] on span "Next Question" at bounding box center [239, 318] width 39 height 7
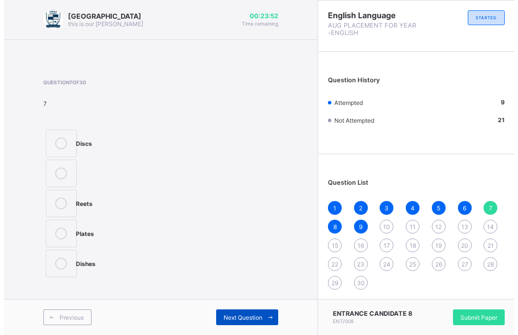
scroll to position [0, 0]
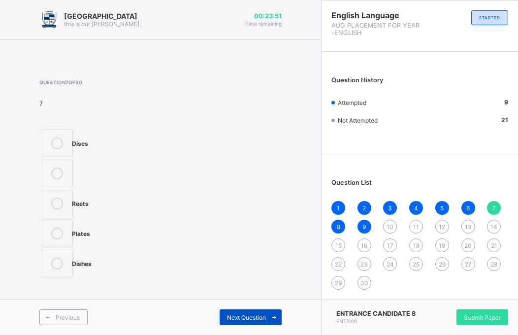
click at [248, 320] on span "Next Question" at bounding box center [246, 317] width 39 height 7
click at [245, 323] on div "Next Question" at bounding box center [251, 317] width 62 height 16
click at [239, 315] on span "Next Question" at bounding box center [246, 317] width 39 height 7
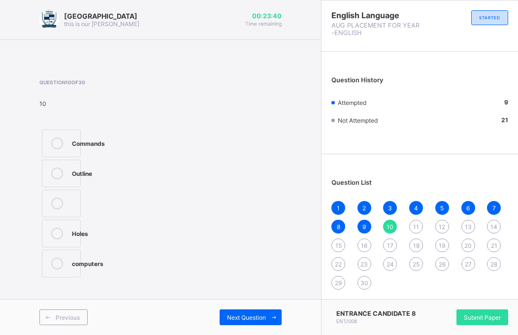
click at [57, 266] on icon at bounding box center [57, 264] width 12 height 12
click at [264, 315] on span "Next Question" at bounding box center [246, 317] width 39 height 7
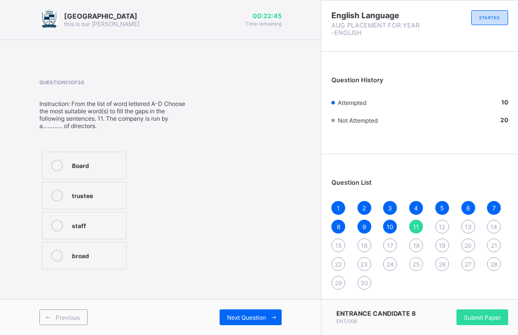
click at [60, 165] on icon at bounding box center [57, 166] width 12 height 12
click at [236, 317] on span "Next Question" at bounding box center [246, 317] width 39 height 7
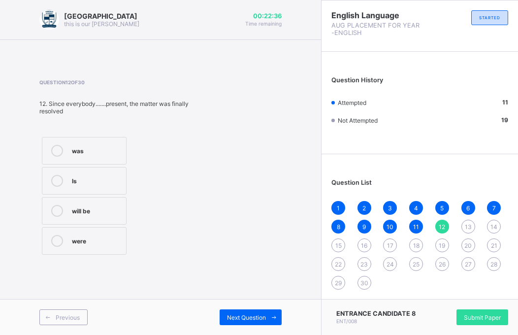
click at [58, 155] on icon at bounding box center [57, 151] width 12 height 12
click at [230, 320] on span "Next Question" at bounding box center [246, 317] width 39 height 7
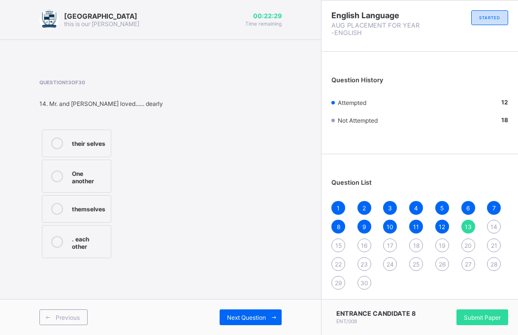
drag, startPoint x: 75, startPoint y: 214, endPoint x: 64, endPoint y: 223, distance: 14.7
click at [67, 221] on label "themselves" at bounding box center [76, 209] width 69 height 28
click at [57, 215] on icon at bounding box center [57, 209] width 12 height 12
click at [246, 310] on div "Next Question" at bounding box center [251, 317] width 62 height 16
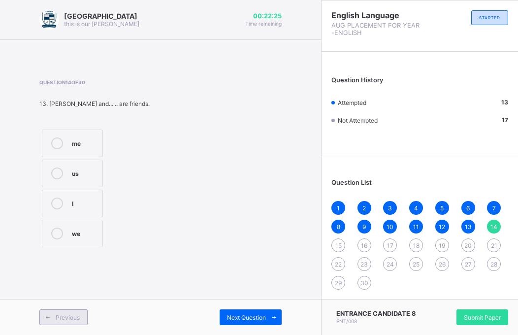
click at [62, 318] on span "Previous" at bounding box center [68, 317] width 24 height 7
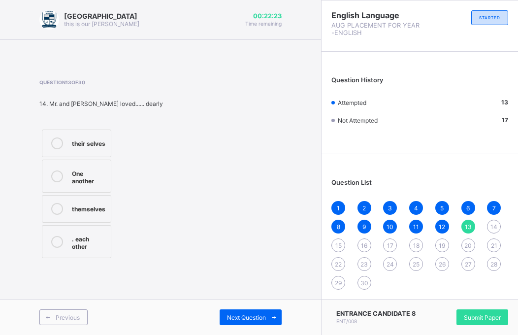
click at [60, 182] on icon at bounding box center [57, 176] width 12 height 12
click at [244, 316] on span "Next Question" at bounding box center [246, 317] width 39 height 7
drag, startPoint x: 55, startPoint y: 322, endPoint x: 60, endPoint y: 306, distance: 17.0
click at [55, 323] on span at bounding box center [48, 317] width 16 height 16
click at [54, 241] on div at bounding box center [57, 241] width 20 height 17
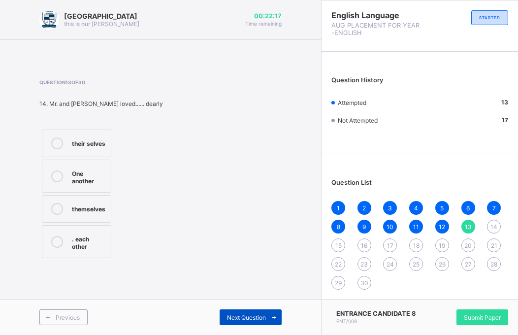
click at [234, 323] on div "Next Question" at bounding box center [251, 317] width 62 height 16
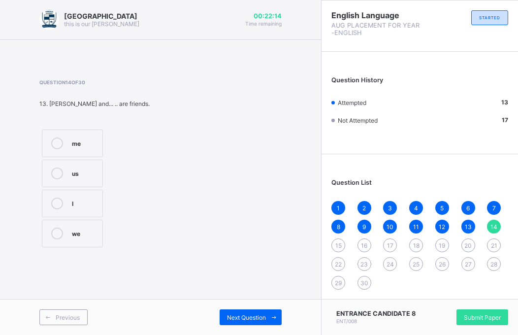
click at [57, 149] on icon at bounding box center [57, 143] width 12 height 12
click at [60, 203] on icon at bounding box center [57, 204] width 12 height 12
click at [250, 314] on span "Next Question" at bounding box center [246, 317] width 39 height 7
click at [66, 234] on div at bounding box center [57, 234] width 20 height 12
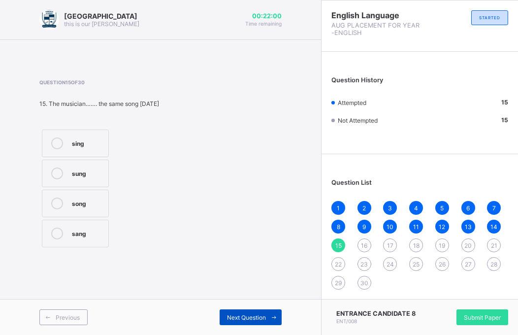
click at [245, 317] on span "Next Question" at bounding box center [246, 317] width 39 height 7
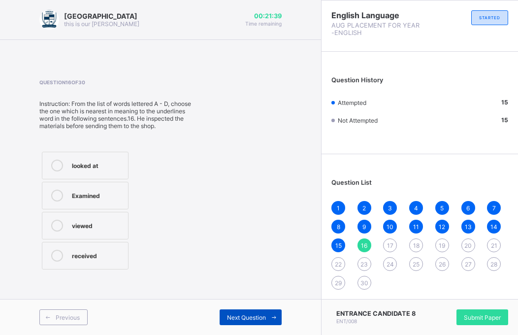
click at [233, 317] on span "Next Question" at bounding box center [246, 317] width 39 height 7
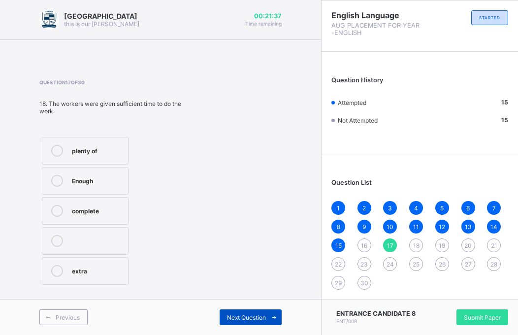
click at [234, 317] on span "Next Question" at bounding box center [246, 317] width 39 height 7
click at [234, 318] on span "Next Question" at bounding box center [246, 317] width 39 height 7
click at [236, 320] on span "Next Question" at bounding box center [246, 317] width 39 height 7
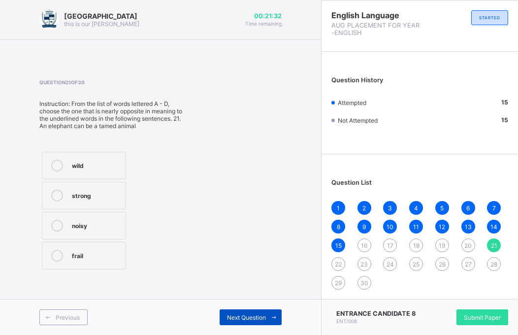
click at [251, 323] on div "Next Question" at bounding box center [251, 317] width 62 height 16
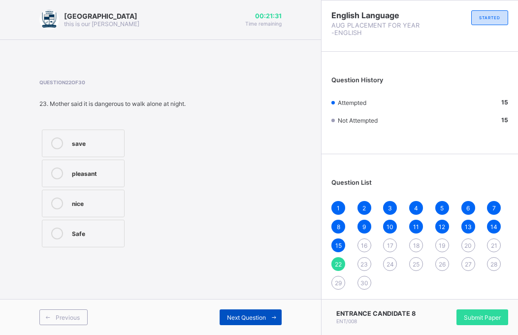
click at [250, 319] on span "Next Question" at bounding box center [246, 317] width 39 height 7
click at [250, 318] on span "Next Question" at bounding box center [246, 317] width 39 height 7
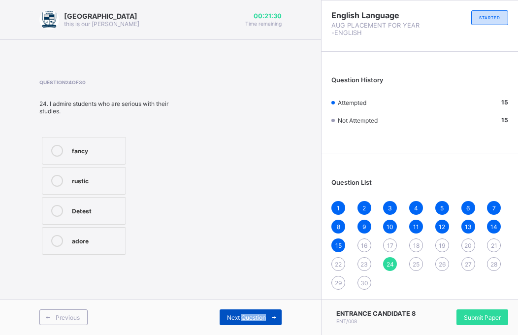
click at [250, 318] on span "Next Question" at bounding box center [246, 317] width 39 height 7
click at [248, 317] on span "Next Question" at bounding box center [246, 317] width 39 height 7
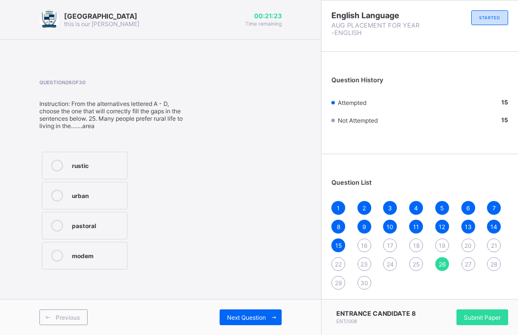
click at [59, 197] on icon at bounding box center [57, 196] width 12 height 12
click at [230, 324] on div "Next Question" at bounding box center [251, 317] width 62 height 16
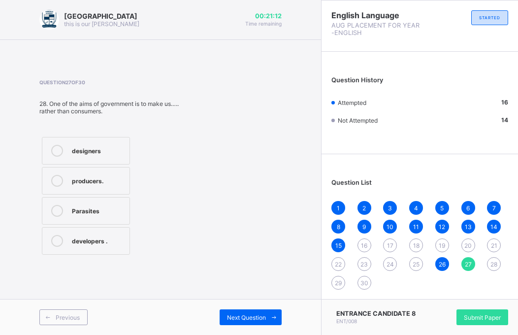
click at [61, 181] on icon at bounding box center [57, 181] width 12 height 12
click at [236, 313] on div "Next Question" at bounding box center [251, 317] width 62 height 16
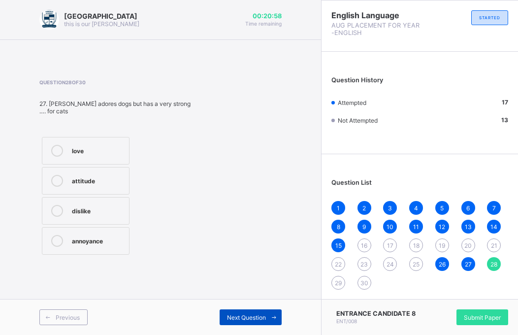
click at [234, 314] on span "Next Question" at bounding box center [246, 317] width 39 height 7
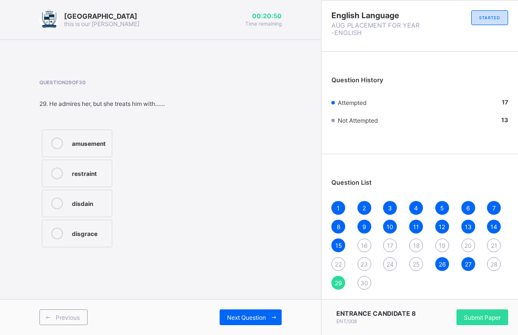
drag, startPoint x: 60, startPoint y: 212, endPoint x: 65, endPoint y: 205, distance: 8.5
click at [60, 211] on label "disdain" at bounding box center [77, 204] width 70 height 28
click at [257, 320] on span "Next Question" at bounding box center [246, 317] width 39 height 7
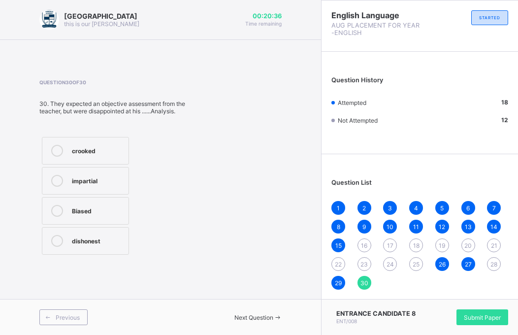
click at [59, 242] on icon at bounding box center [57, 241] width 12 height 12
click at [110, 185] on div "impartial" at bounding box center [98, 181] width 52 height 12
click at [234, 316] on span "Next Question" at bounding box center [253, 317] width 39 height 7
click at [484, 314] on span "Submit Paper" at bounding box center [482, 317] width 37 height 7
